Goal: Task Accomplishment & Management: Use online tool/utility

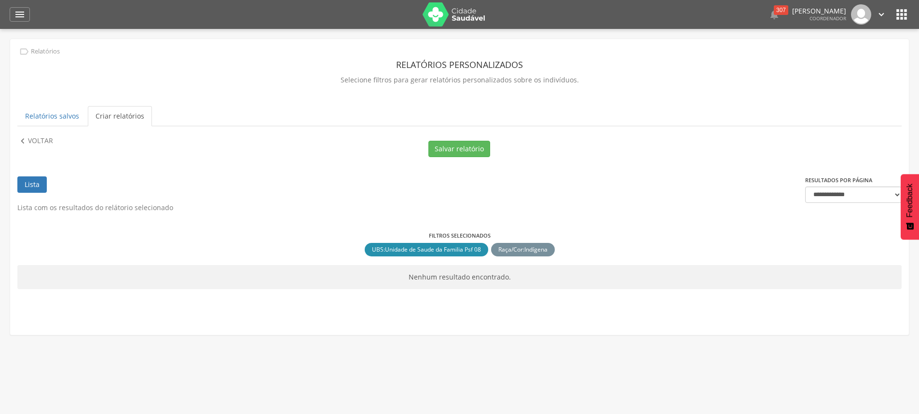
scroll to position [29, 0]
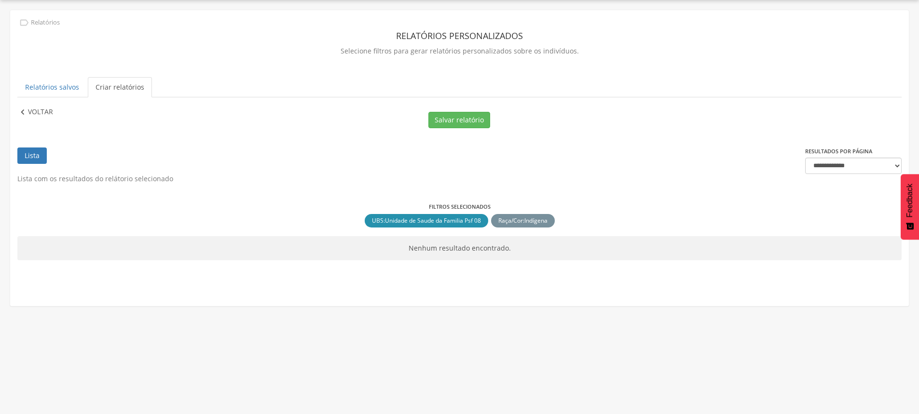
click at [28, 110] on p "Voltar" at bounding box center [40, 112] width 25 height 11
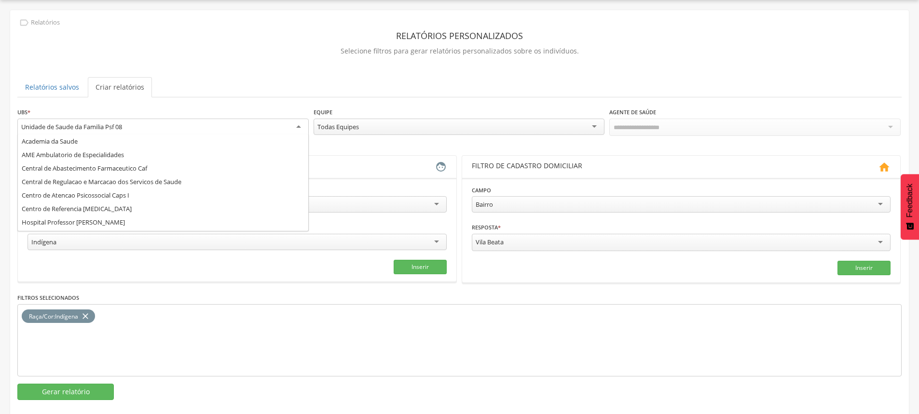
click at [91, 133] on div "Unidade de Saude da Familia Psf 08" at bounding box center [162, 127] width 291 height 17
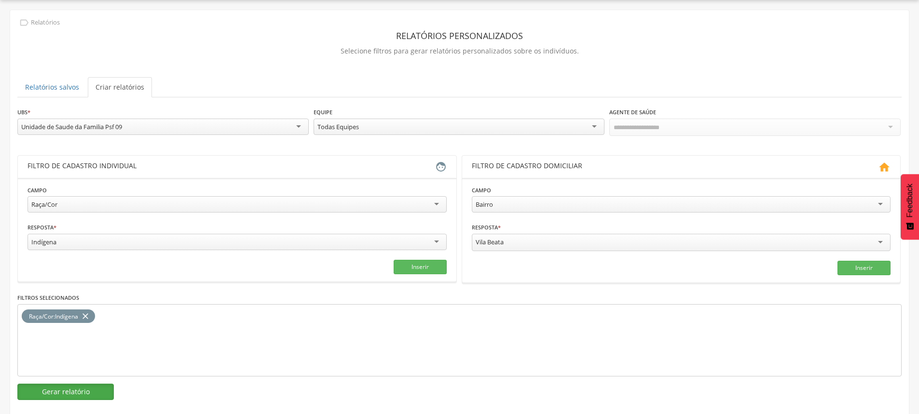
click at [70, 393] on button "Gerar relatório" at bounding box center [65, 392] width 96 height 16
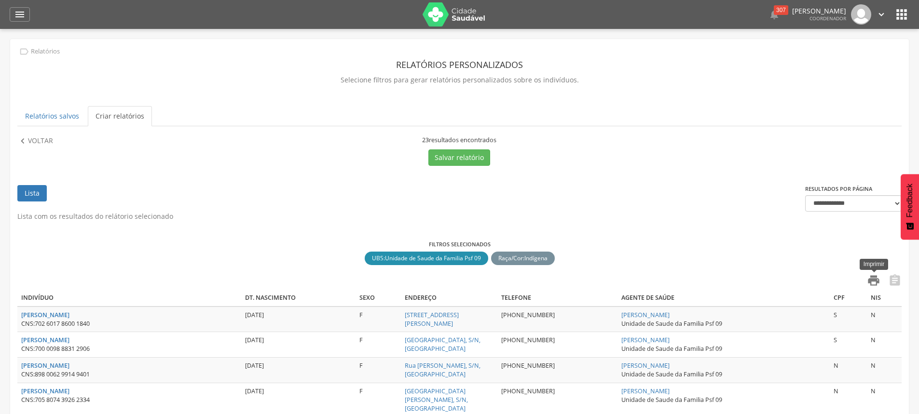
click at [877, 284] on icon "" at bounding box center [874, 281] width 14 height 14
click at [31, 140] on p "Voltar" at bounding box center [40, 141] width 25 height 11
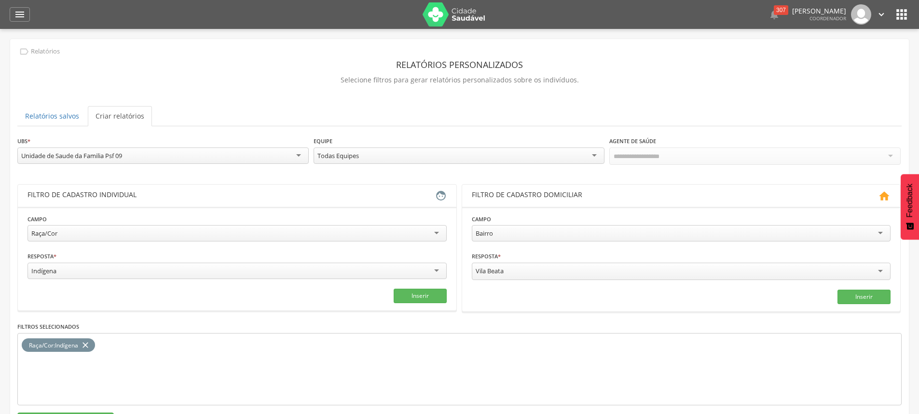
click at [102, 150] on div "Unidade de Saude da Familia Psf 09" at bounding box center [162, 156] width 291 height 16
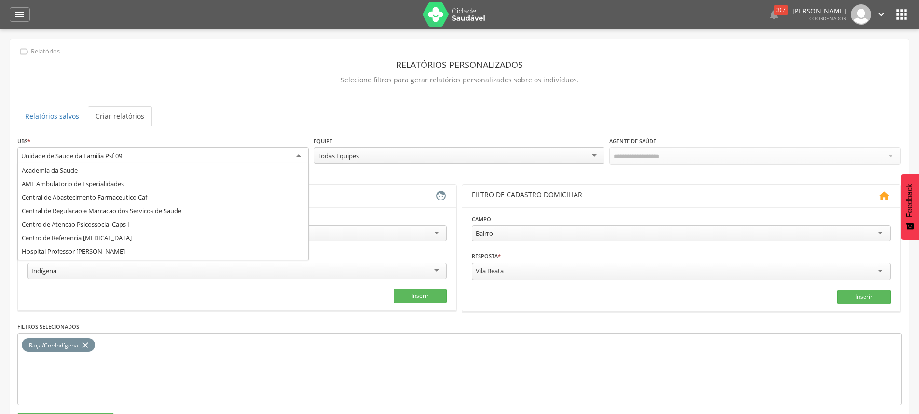
scroll to position [228, 0]
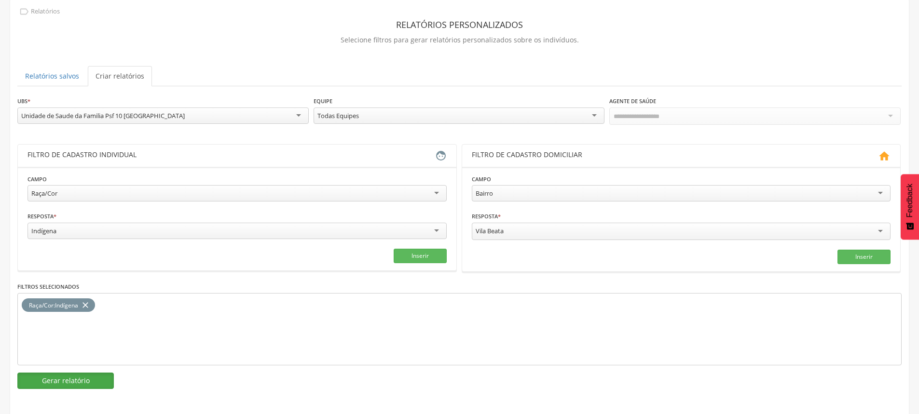
click at [70, 379] on button "Gerar relatório" at bounding box center [65, 381] width 96 height 16
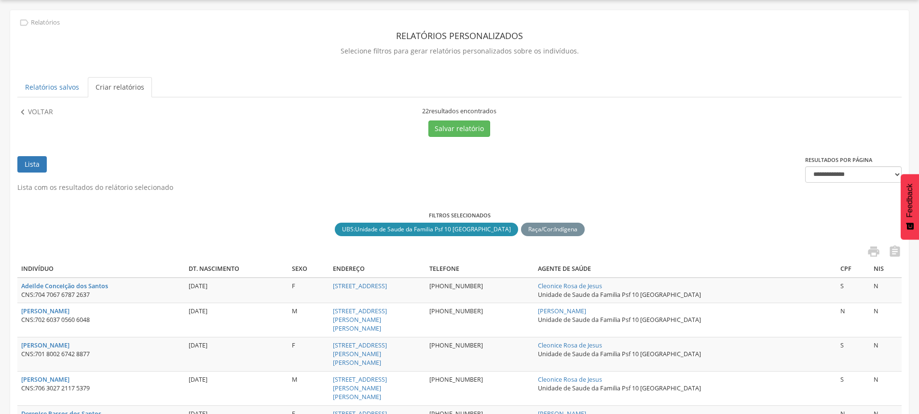
scroll to position [40, 0]
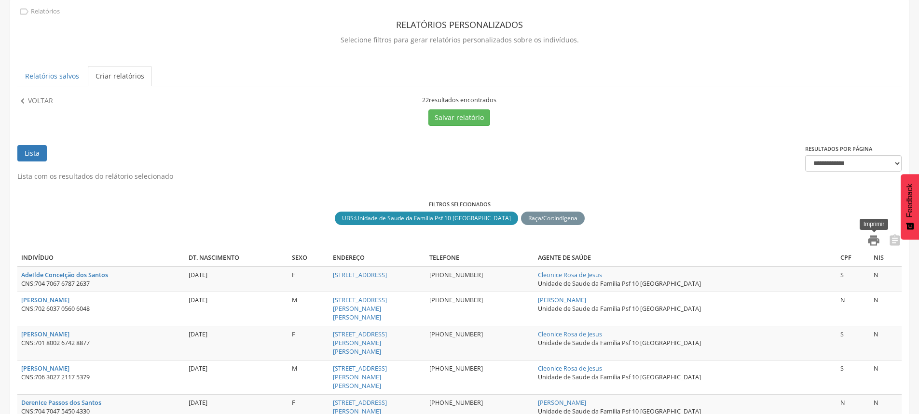
click at [873, 237] on icon "" at bounding box center [874, 241] width 14 height 14
click at [33, 102] on p "Voltar" at bounding box center [40, 101] width 25 height 11
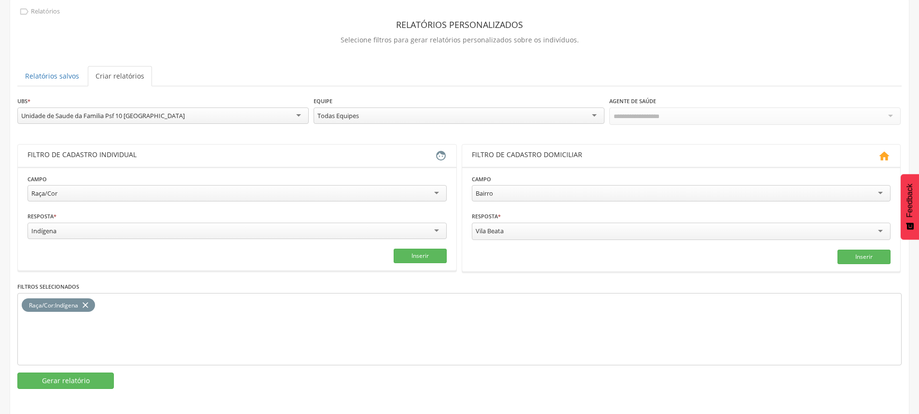
click at [92, 121] on div "Unidade de Saude da Familia Psf 10 [GEOGRAPHIC_DATA]" at bounding box center [162, 116] width 291 height 16
click at [80, 377] on button "Gerar relatório" at bounding box center [65, 381] width 96 height 16
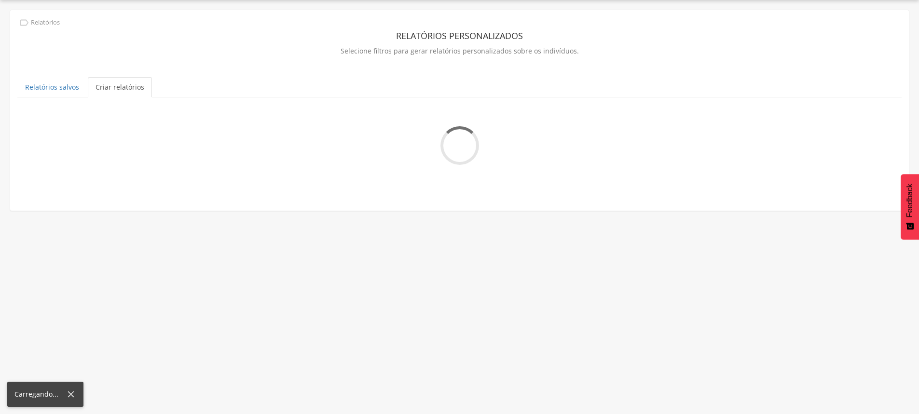
scroll to position [29, 0]
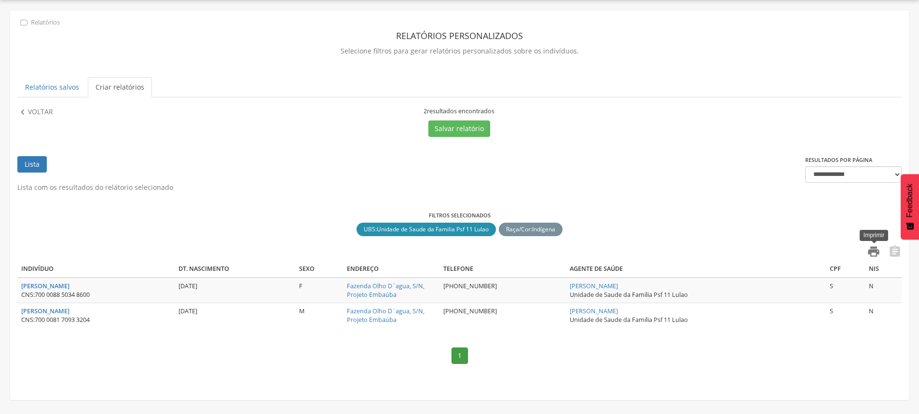
click at [874, 251] on icon "" at bounding box center [874, 252] width 14 height 14
click at [41, 107] on div "**********" at bounding box center [459, 195] width 899 height 371
click at [37, 112] on p "Voltar" at bounding box center [40, 112] width 25 height 11
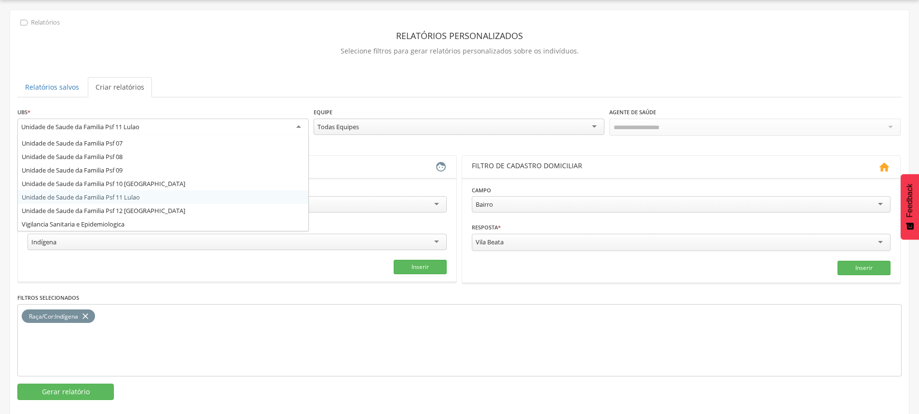
click at [136, 123] on div "Unidade de Saude da Familia Psf 11 Lulao" at bounding box center [80, 127] width 118 height 9
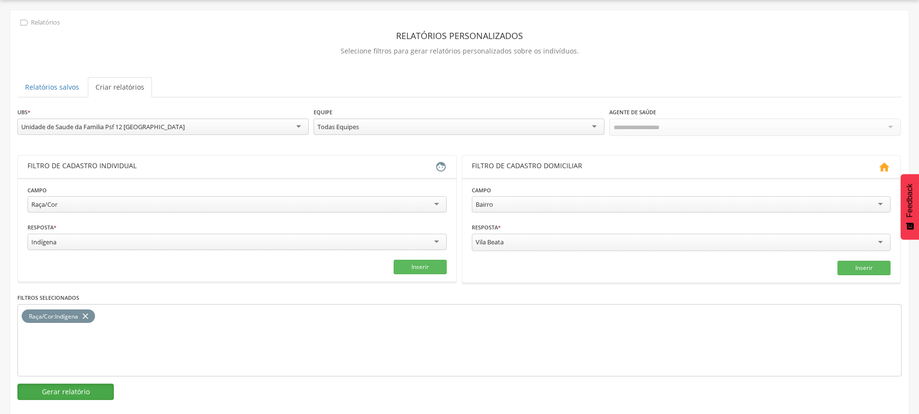
click at [88, 389] on button "Gerar relatório" at bounding box center [65, 392] width 96 height 16
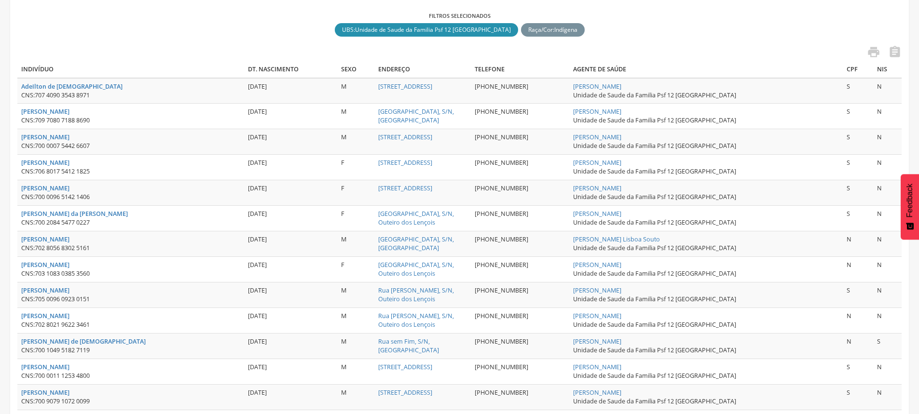
scroll to position [125, 0]
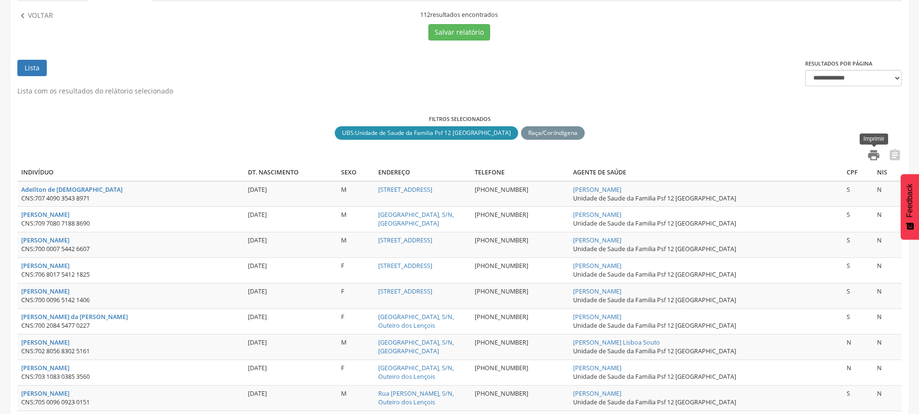
click at [875, 155] on icon "" at bounding box center [874, 156] width 14 height 14
